Goal: Task Accomplishment & Management: Manage account settings

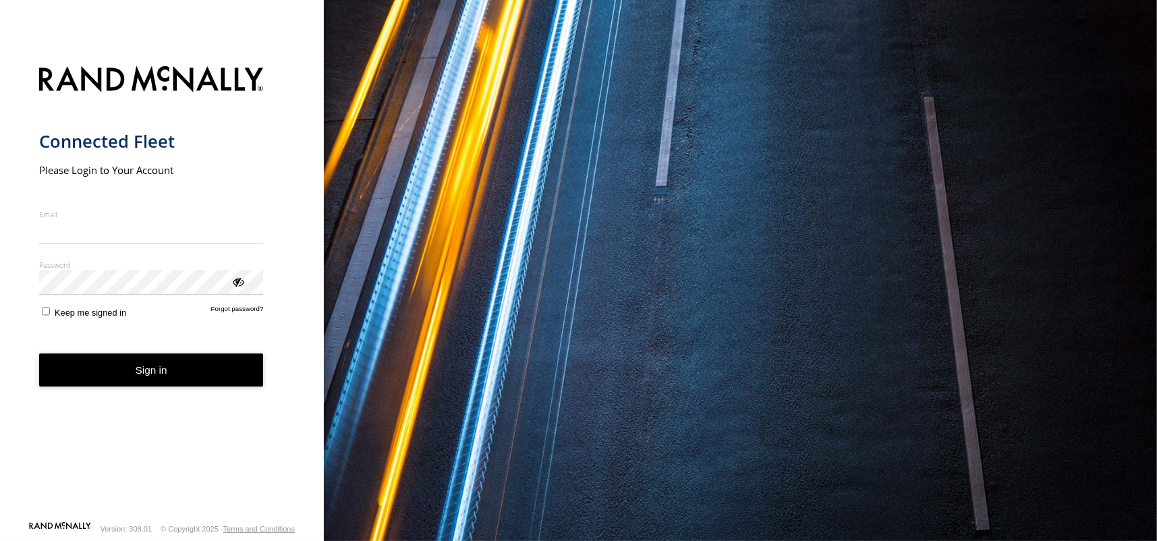
click at [113, 237] on input "Email" at bounding box center [151, 231] width 225 height 24
type input "**********"
click at [237, 288] on div "ViewPassword" at bounding box center [237, 281] width 13 height 13
click at [132, 382] on button "Sign in" at bounding box center [151, 369] width 225 height 33
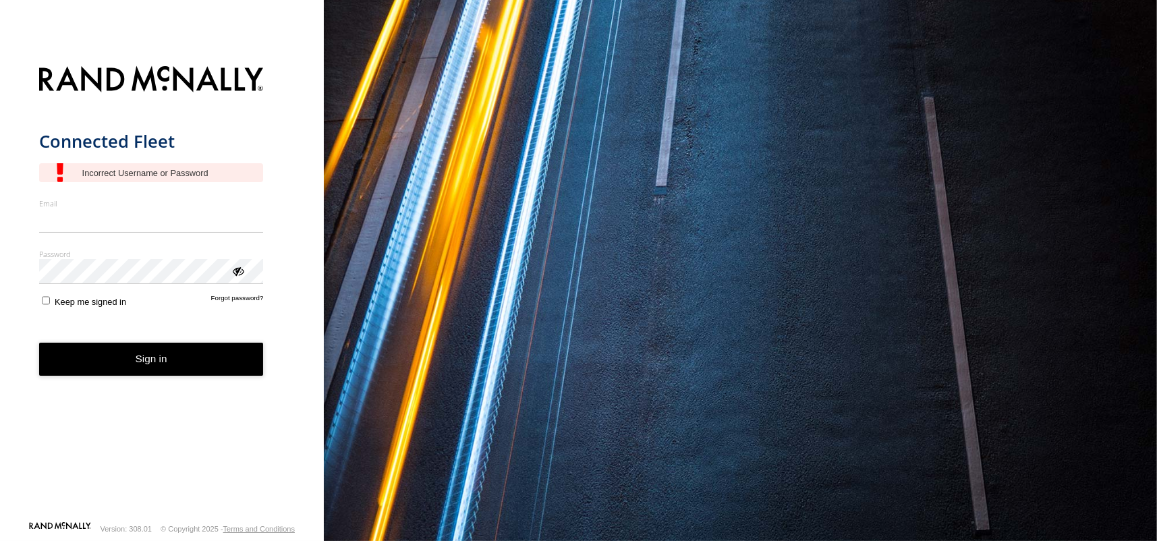
click at [124, 210] on input "Email" at bounding box center [151, 220] width 225 height 24
type input "**********"
click at [241, 273] on div "ViewPassword" at bounding box center [237, 270] width 13 height 13
click at [238, 270] on div "ViewPassword" at bounding box center [237, 270] width 13 height 13
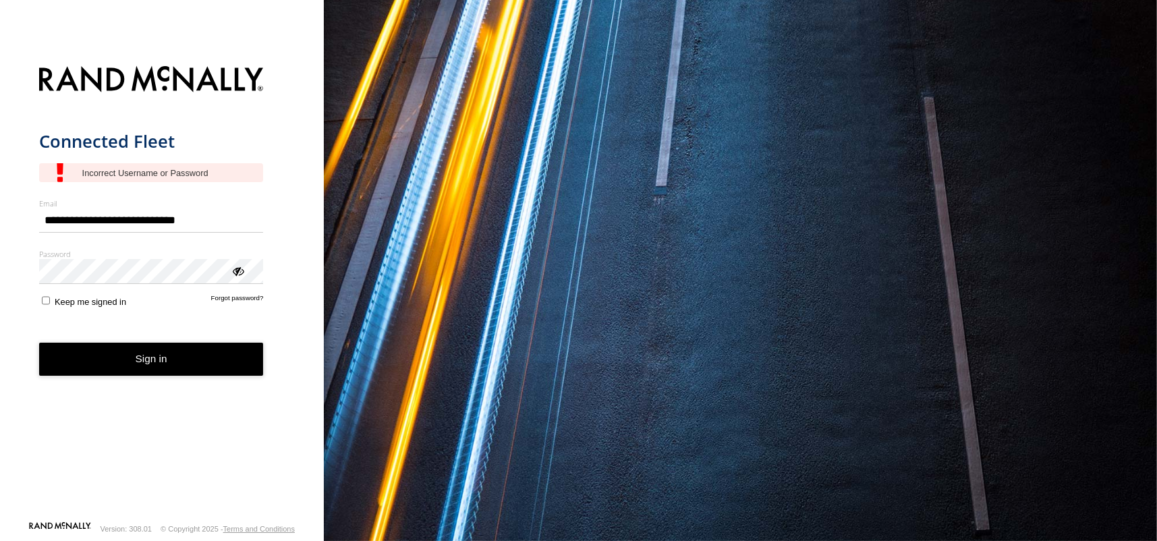
click at [235, 273] on div "ViewPassword" at bounding box center [237, 270] width 13 height 13
click at [241, 270] on div "ViewPassword" at bounding box center [237, 270] width 13 height 13
click at [174, 367] on button "Sign in" at bounding box center [151, 359] width 225 height 33
click at [116, 221] on input "Email" at bounding box center [151, 220] width 225 height 24
type input "**********"
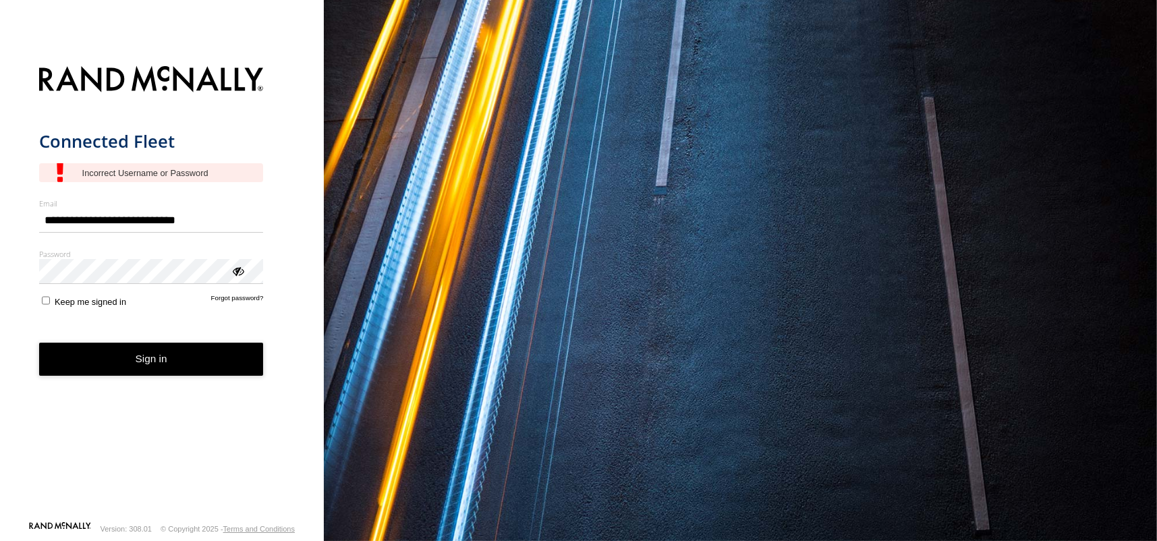
click at [240, 273] on div "ViewPassword" at bounding box center [237, 270] width 13 height 13
click at [51, 303] on label "Keep me signed in" at bounding box center [82, 300] width 87 height 13
click at [102, 359] on button "Sign in" at bounding box center [151, 359] width 225 height 33
